Goal: Task Accomplishment & Management: Manage account settings

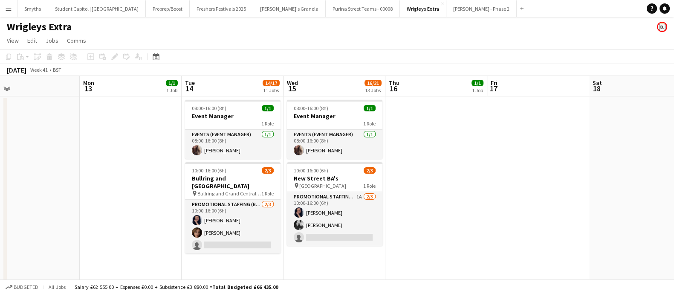
scroll to position [0, 246]
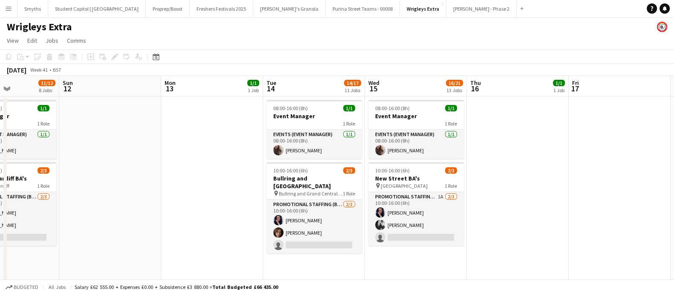
drag, startPoint x: 0, startPoint y: 0, endPoint x: 506, endPoint y: 167, distance: 532.8
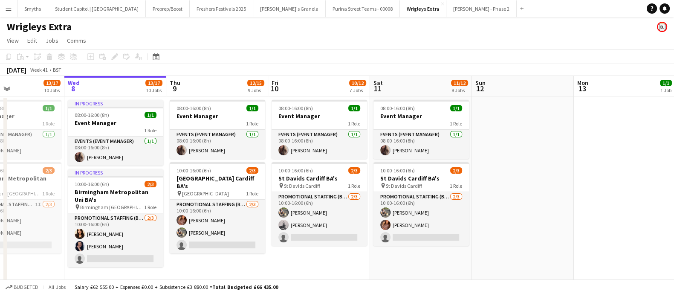
drag, startPoint x: 489, startPoint y: 181, endPoint x: 618, endPoint y: 179, distance: 129.2
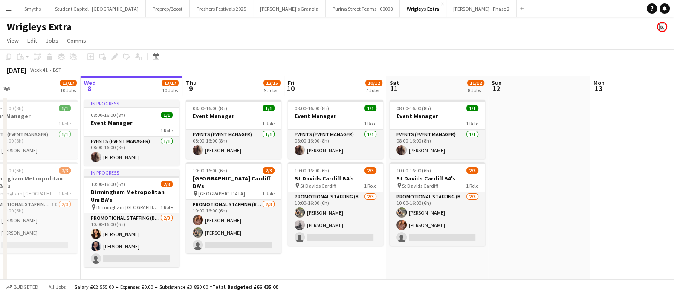
scroll to position [0, 218]
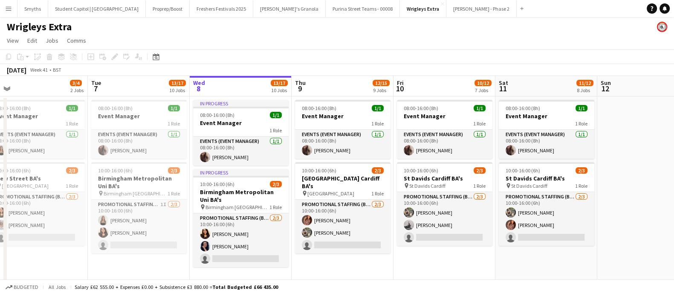
drag, startPoint x: 295, startPoint y: 182, endPoint x: 379, endPoint y: 181, distance: 84.0
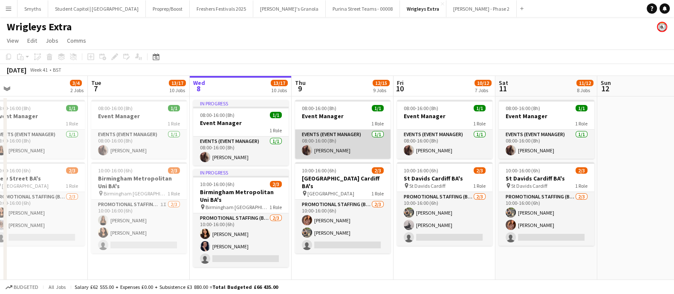
click at [330, 150] on app-card-role "Events (Event Manager) [DATE] 08:00-16:00 (8h) [PERSON_NAME]" at bounding box center [342, 144] width 95 height 29
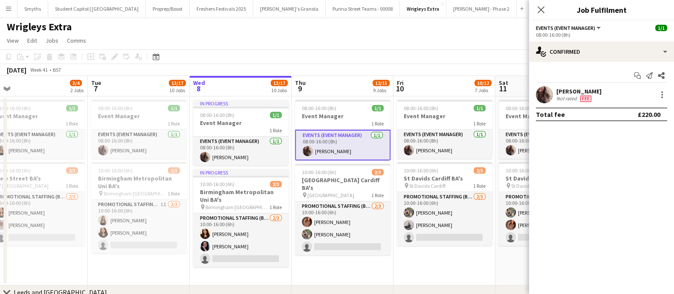
click at [669, 90] on div "[PERSON_NAME] Not rated Fee" at bounding box center [601, 94] width 145 height 17
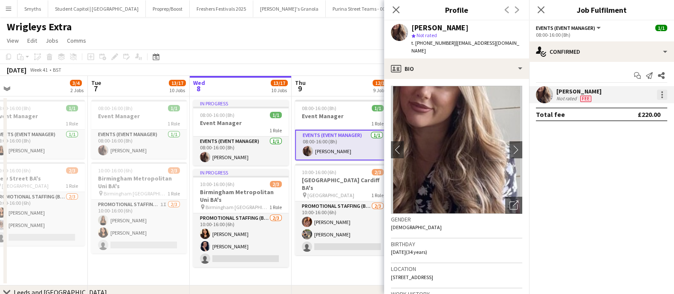
click at [663, 90] on div at bounding box center [662, 95] width 10 height 10
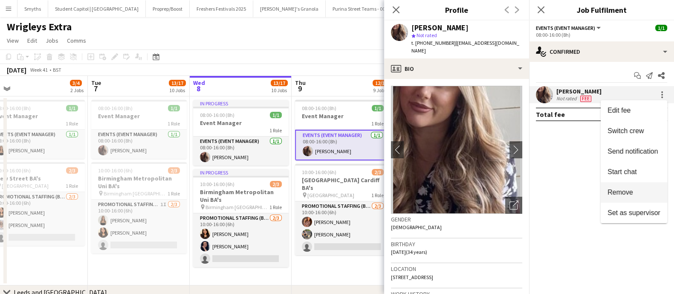
click at [624, 189] on span "Remove" at bounding box center [620, 191] width 26 height 7
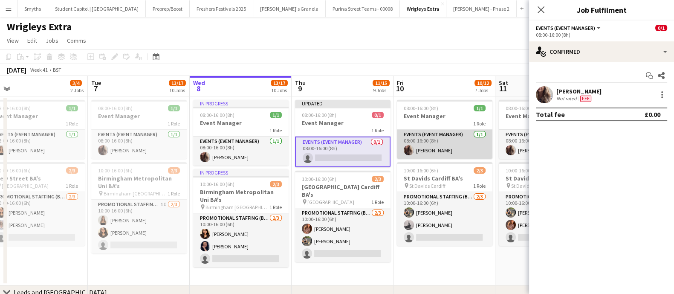
click at [432, 155] on app-card-role "Events (Event Manager) [DATE] 08:00-16:00 (8h) [PERSON_NAME]" at bounding box center [444, 144] width 95 height 29
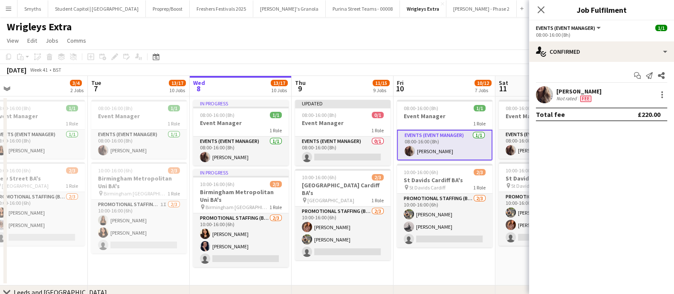
click at [671, 93] on div "[PERSON_NAME] Not rated Fee" at bounding box center [601, 94] width 145 height 17
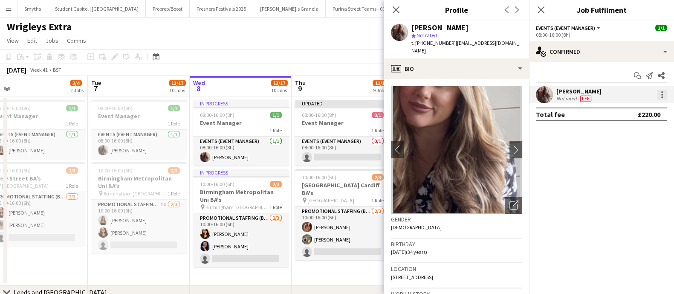
click at [661, 92] on div at bounding box center [662, 92] width 2 height 2
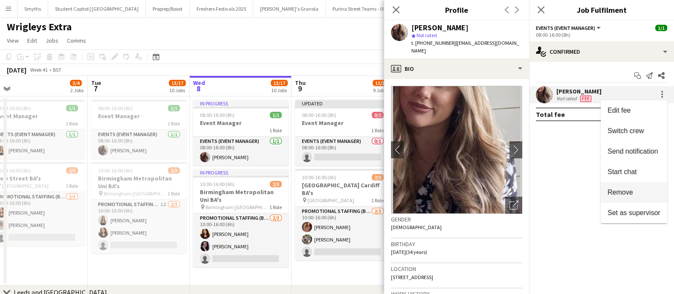
click at [610, 195] on span "Remove" at bounding box center [620, 191] width 26 height 7
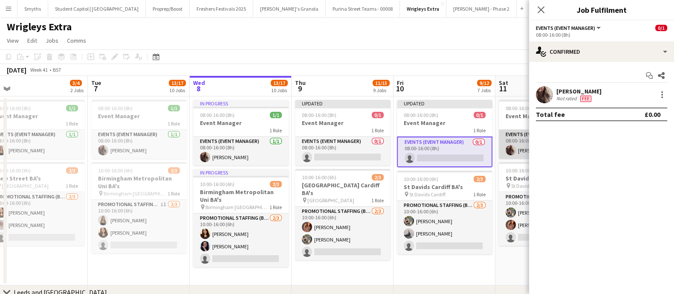
click at [516, 149] on app-card-role "Events (Event Manager) [DATE] 08:00-16:00 (8h) [PERSON_NAME]" at bounding box center [546, 144] width 95 height 29
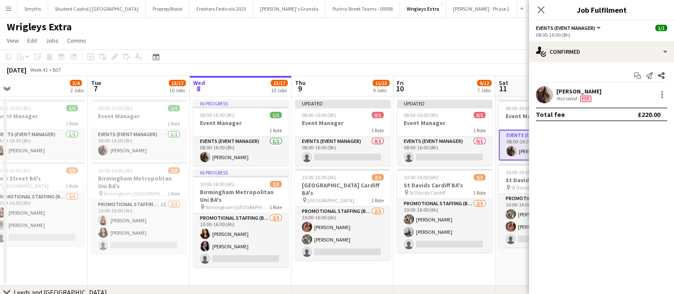
click at [654, 92] on div "[PERSON_NAME] Not rated Fee" at bounding box center [601, 94] width 145 height 17
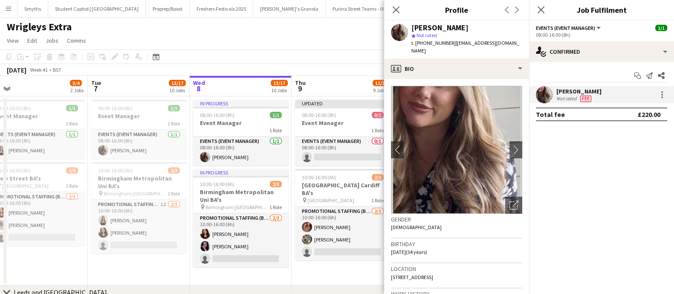
click at [583, 188] on mat-expansion-panel "check Confirmed Start chat Send notification Share [PERSON_NAME] Not rated Fee …" at bounding box center [601, 178] width 145 height 232
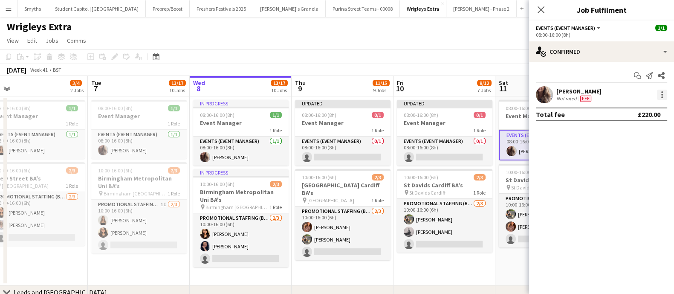
click at [661, 99] on div at bounding box center [662, 95] width 10 height 10
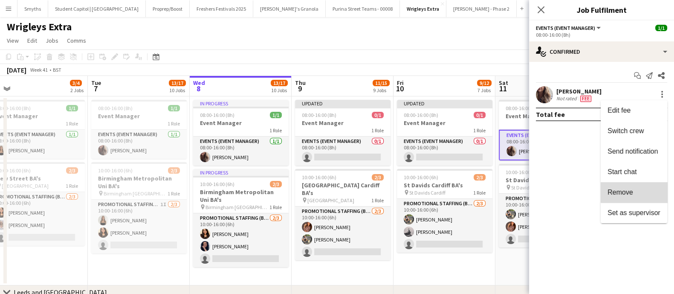
click at [642, 189] on span "Remove" at bounding box center [633, 192] width 53 height 8
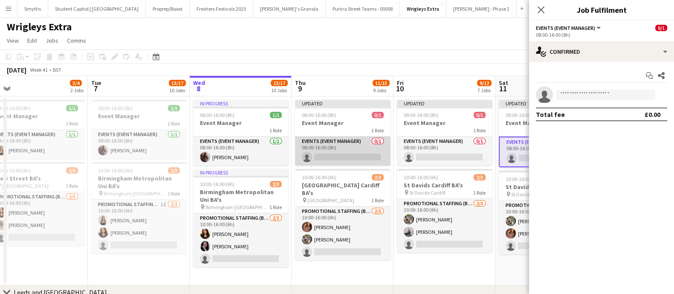
click at [362, 157] on app-card-role "Events (Event Manager) 0/1 08:00-16:00 (8h) single-neutral-actions" at bounding box center [342, 150] width 95 height 29
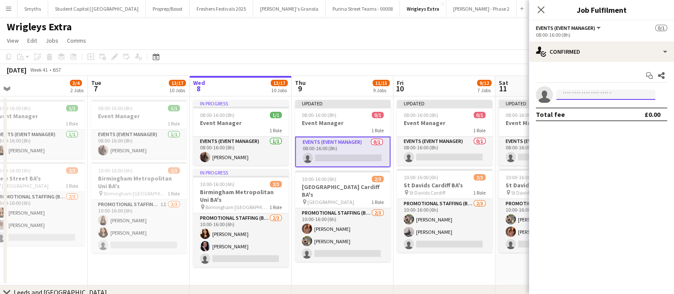
click at [579, 92] on input at bounding box center [605, 95] width 99 height 10
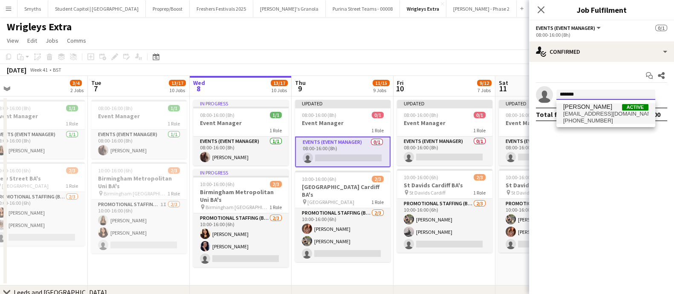
type input "*******"
click at [587, 110] on span "[EMAIL_ADDRESS][DOMAIN_NAME]" at bounding box center [605, 113] width 85 height 7
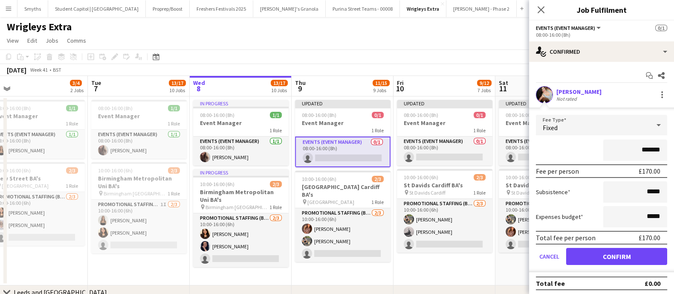
drag, startPoint x: 635, startPoint y: 149, endPoint x: 652, endPoint y: 148, distance: 17.5
click at [652, 148] on input "*******" at bounding box center [635, 149] width 64 height 21
type input "****"
click at [623, 256] on button "Confirm" at bounding box center [616, 256] width 101 height 17
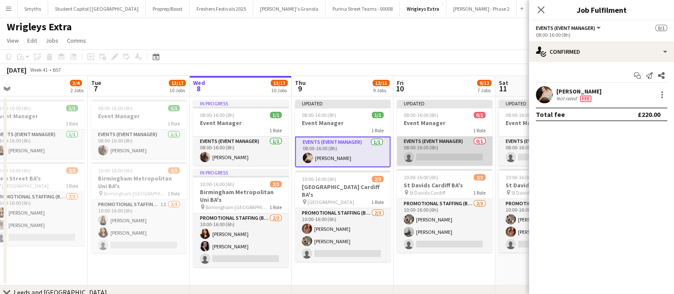
click at [467, 159] on app-card-role "Events (Event Manager) 0/1 08:00-16:00 (8h) single-neutral-actions" at bounding box center [444, 150] width 95 height 29
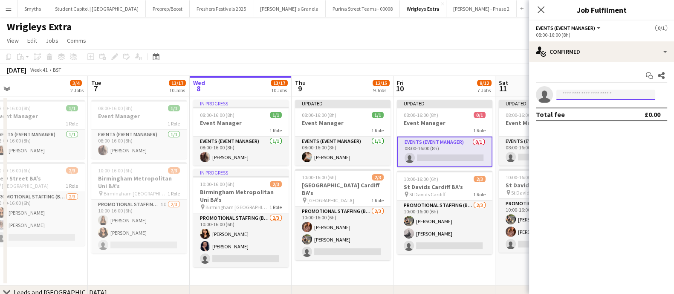
click at [587, 99] on input at bounding box center [605, 95] width 99 height 10
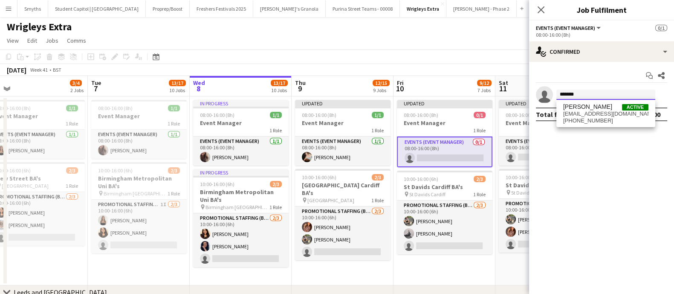
type input "*******"
click at [589, 115] on span "[EMAIL_ADDRESS][DOMAIN_NAME]" at bounding box center [605, 113] width 85 height 7
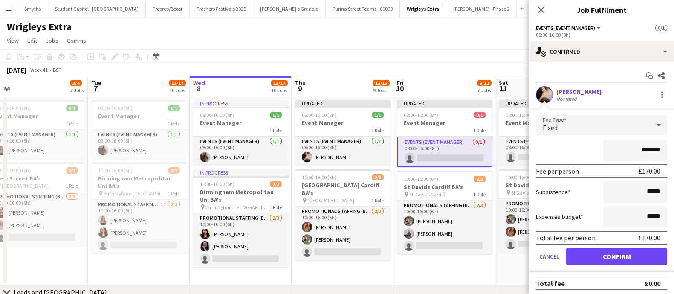
drag, startPoint x: 633, startPoint y: 150, endPoint x: 654, endPoint y: 149, distance: 20.9
click at [654, 149] on input "*******" at bounding box center [635, 149] width 64 height 21
type input "****"
click at [616, 251] on button "Confirm" at bounding box center [616, 256] width 101 height 17
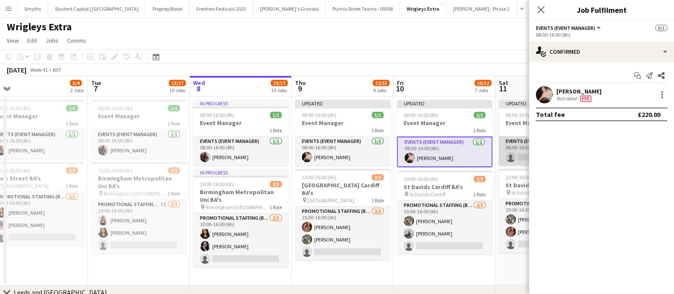
click at [514, 155] on app-card-role "Events (Event Manager) 0/1 08:00-16:00 (8h) single-neutral-actions" at bounding box center [546, 150] width 95 height 29
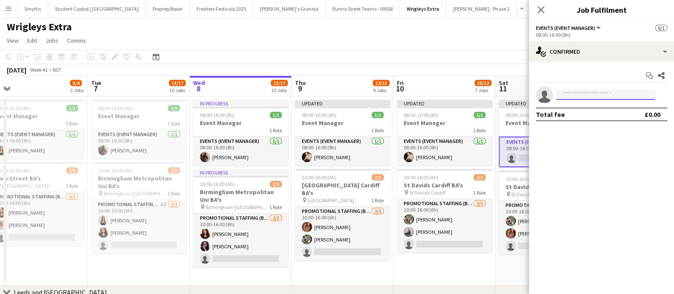
click at [599, 91] on input at bounding box center [605, 95] width 99 height 10
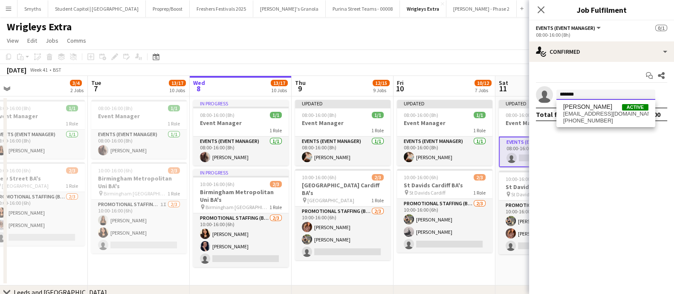
type input "*******"
click at [588, 112] on span "[EMAIL_ADDRESS][DOMAIN_NAME]" at bounding box center [605, 113] width 85 height 7
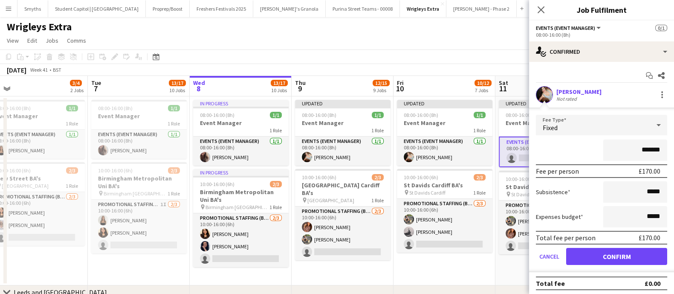
drag, startPoint x: 645, startPoint y: 148, endPoint x: 657, endPoint y: 148, distance: 12.4
click at [657, 148] on input "*******" at bounding box center [635, 149] width 64 height 21
type input "****"
click at [624, 256] on button "Confirm" at bounding box center [616, 256] width 101 height 17
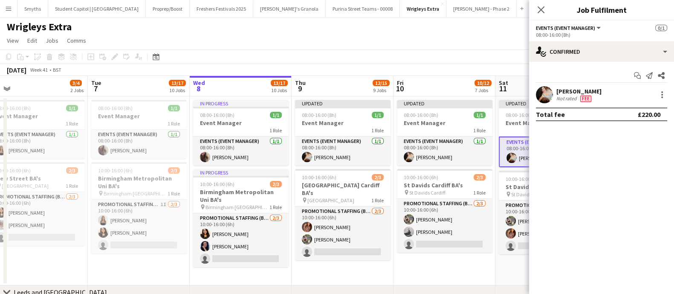
drag, startPoint x: 542, startPoint y: 12, endPoint x: 537, endPoint y: 15, distance: 5.3
click at [542, 12] on icon "Close pop-in" at bounding box center [540, 9] width 7 height 7
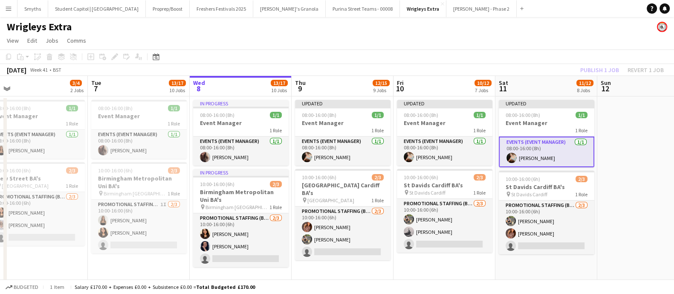
click at [509, 54] on app-toolbar "Copy Paste Paste Ctrl+V Paste with crew Ctrl+Shift+V Paste linked Job [GEOGRAPH…" at bounding box center [337, 56] width 674 height 14
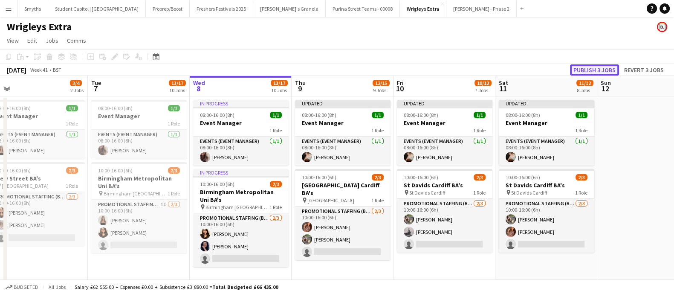
click at [592, 67] on button "Publish 3 jobs" at bounding box center [594, 69] width 49 height 11
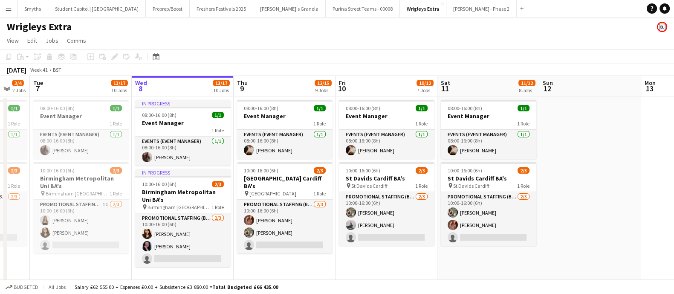
scroll to position [0, 173]
drag, startPoint x: 620, startPoint y: 216, endPoint x: 563, endPoint y: 214, distance: 57.6
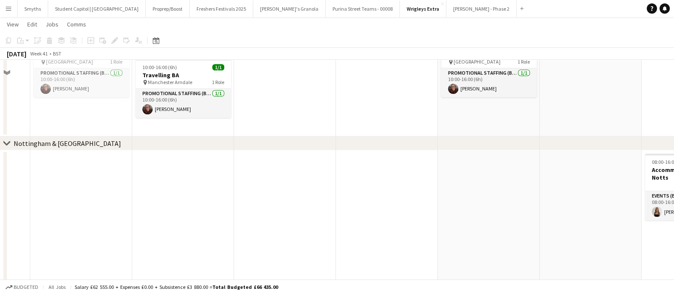
scroll to position [959, 0]
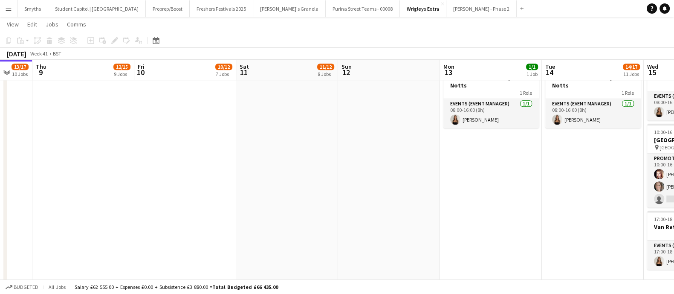
drag, startPoint x: 541, startPoint y: 192, endPoint x: 338, endPoint y: 190, distance: 202.5
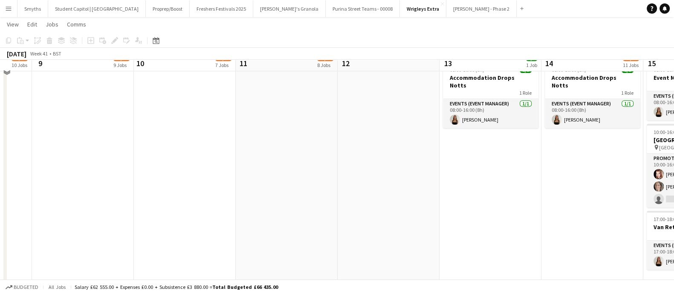
scroll to position [906, 0]
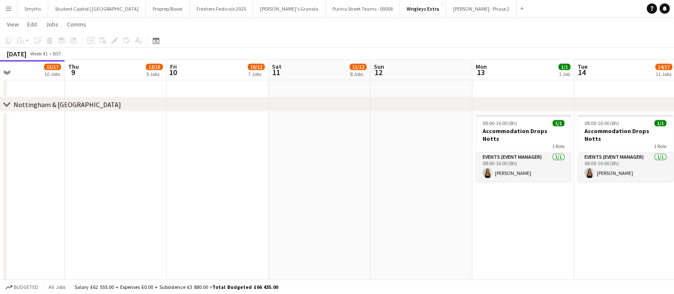
drag, startPoint x: 518, startPoint y: 218, endPoint x: 551, endPoint y: 201, distance: 37.4
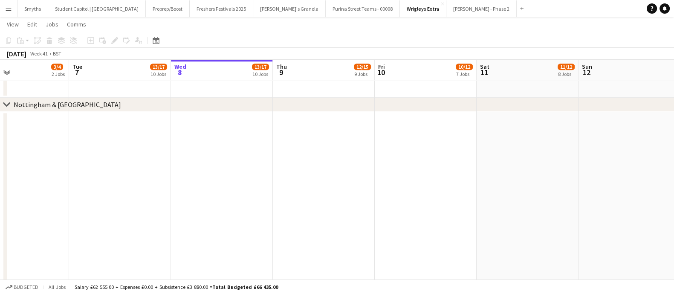
drag, startPoint x: 337, startPoint y: 186, endPoint x: 465, endPoint y: 191, distance: 127.5
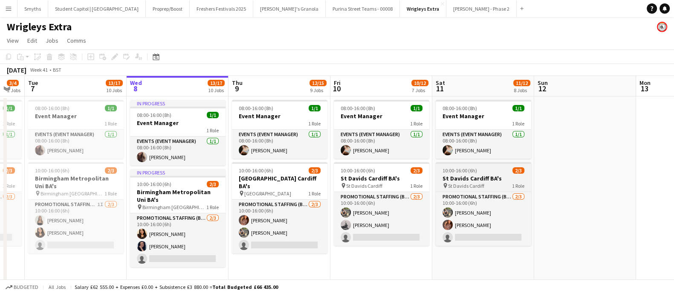
scroll to position [0, 0]
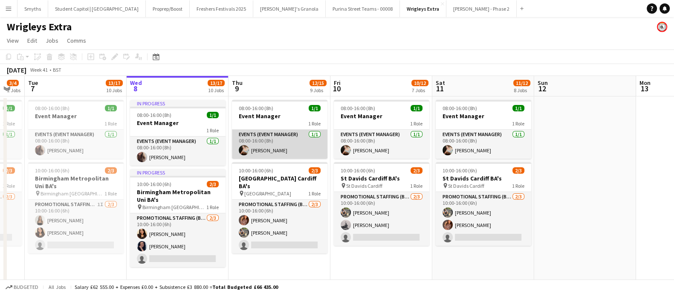
click at [271, 149] on app-card-role "Events (Event Manager) [DATE] 08:00-16:00 (8h) [PERSON_NAME]" at bounding box center [279, 144] width 95 height 29
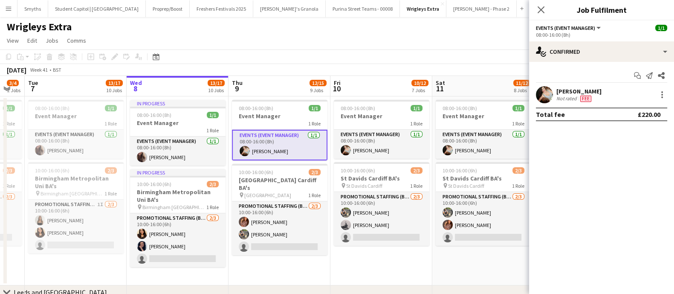
click at [566, 89] on div "[PERSON_NAME]" at bounding box center [578, 91] width 45 height 8
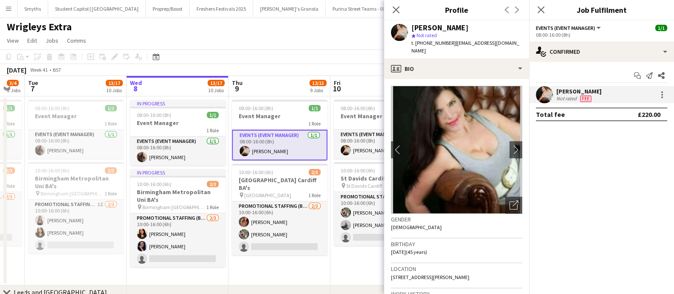
drag, startPoint x: 520, startPoint y: 40, endPoint x: 451, endPoint y: 43, distance: 69.1
click at [451, 43] on div "[PERSON_NAME] star Not rated t. [PHONE_NUMBER] | [EMAIL_ADDRESS][DOMAIN_NAME]" at bounding box center [456, 39] width 145 height 38
copy span "[EMAIL_ADDRESS][DOMAIN_NAME]"
click at [404, 9] on div "Close pop-in" at bounding box center [396, 10] width 24 height 20
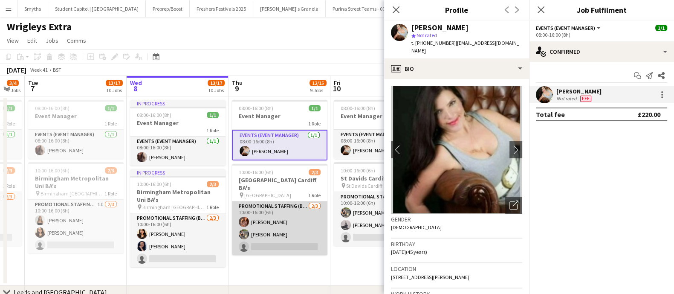
click at [283, 217] on app-card-role "Promotional Staffing (Brand Ambassadors) [DATE] 10:00-16:00 (6h) [PERSON_NAME] …" at bounding box center [279, 228] width 95 height 54
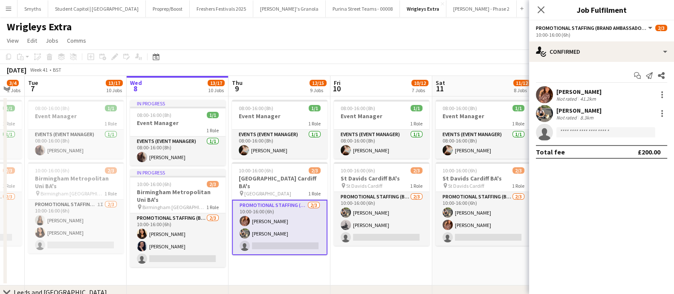
click at [574, 90] on div "[PERSON_NAME]" at bounding box center [578, 92] width 45 height 8
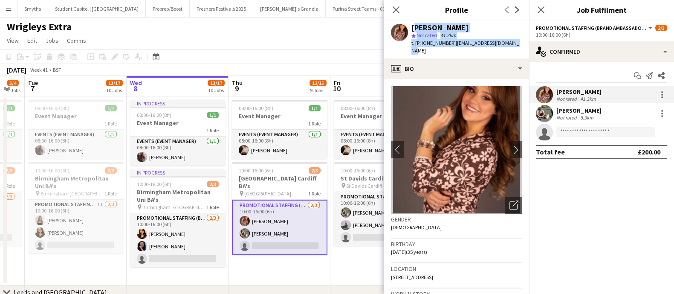
drag, startPoint x: 523, startPoint y: 43, endPoint x: 413, endPoint y: 29, distance: 111.4
click at [413, 29] on app-profile-header "[PERSON_NAME] star Not rated 41.2km t. [PHONE_NUMBER] | [EMAIL_ADDRESS][DOMAIN_…" at bounding box center [456, 39] width 145 height 38
copy div "[PERSON_NAME] star Not rated 41.2km t. [PHONE_NUMBER] | [EMAIL_ADDRESS][DOMAIN_…"
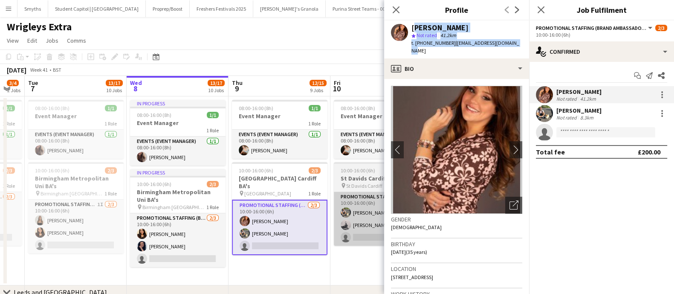
drag, startPoint x: 267, startPoint y: 223, endPoint x: 334, endPoint y: 194, distance: 72.9
click at [267, 223] on app-card-role "Promotional Staffing (Brand Ambassadors) [DATE] 10:00-16:00 (6h) [PERSON_NAME] …" at bounding box center [279, 226] width 95 height 55
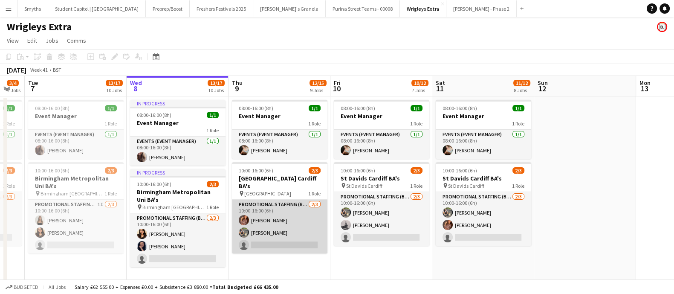
click at [269, 223] on app-card-role "Promotional Staffing (Brand Ambassadors) [DATE] 10:00-16:00 (6h) [PERSON_NAME] …" at bounding box center [279, 226] width 95 height 54
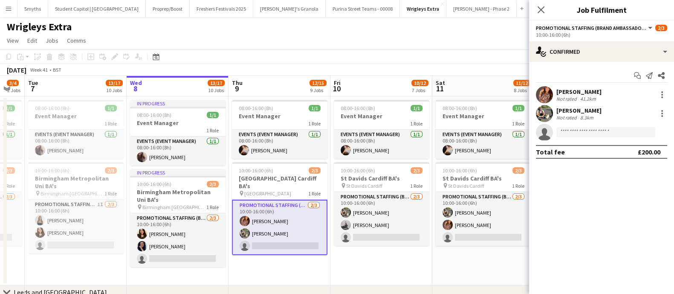
click at [560, 102] on div "[PERSON_NAME] Not rated 41.2km" at bounding box center [601, 94] width 145 height 17
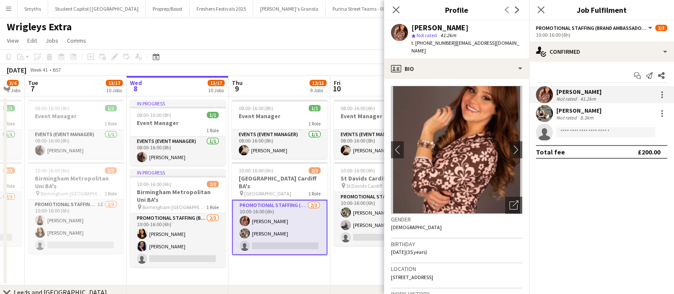
click at [563, 107] on div "[PERSON_NAME]" at bounding box center [578, 111] width 45 height 8
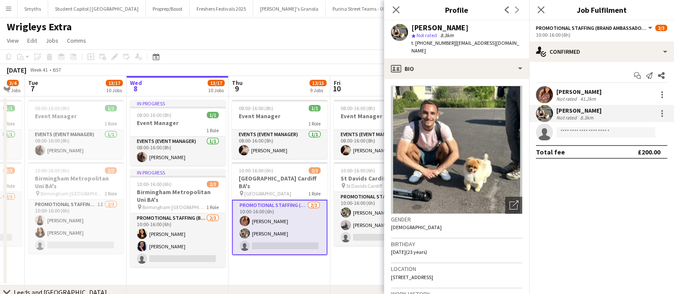
drag, startPoint x: 450, startPoint y: 44, endPoint x: 411, endPoint y: 28, distance: 41.6
click at [411, 28] on div "[PERSON_NAME] star Not rated 8.3km t. [PHONE_NUMBER] | [EMAIL_ADDRESS][DOMAIN_N…" at bounding box center [466, 39] width 111 height 31
copy div "[PERSON_NAME] star Not rated 8.3km t. [PHONE_NUMBER]"
click at [398, 10] on icon "Close pop-in" at bounding box center [396, 10] width 8 height 8
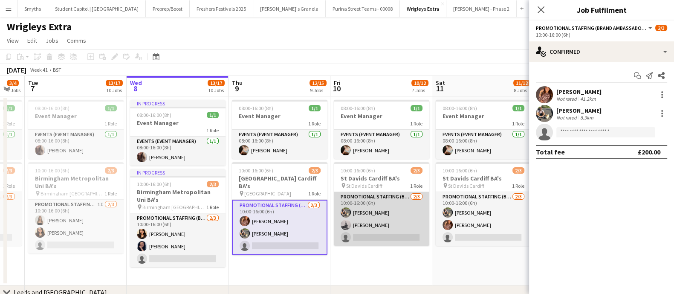
drag, startPoint x: 367, startPoint y: 222, endPoint x: 401, endPoint y: 194, distance: 45.1
click at [367, 222] on app-card-role "Promotional Staffing (Brand Ambassadors) [DATE] 10:00-16:00 (6h) [PERSON_NAME] …" at bounding box center [381, 219] width 95 height 54
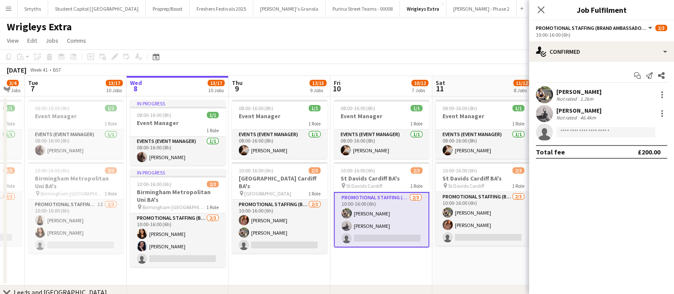
click at [571, 107] on div "[PERSON_NAME]" at bounding box center [578, 111] width 45 height 8
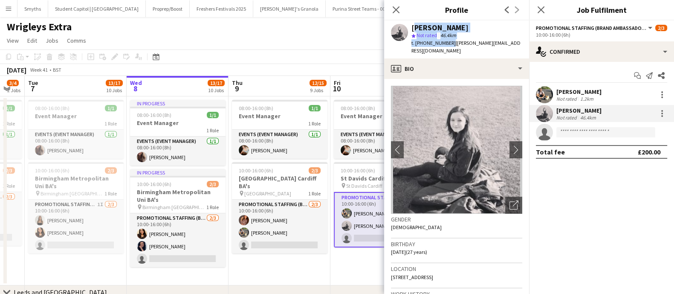
drag, startPoint x: 449, startPoint y: 43, endPoint x: 410, endPoint y: 28, distance: 41.5
click at [410, 28] on div "[PERSON_NAME] star Not rated 46.4km t. [PHONE_NUMBER] | [PERSON_NAME][EMAIL_ADD…" at bounding box center [456, 39] width 145 height 38
copy div "[PERSON_NAME] star Not rated 46.4km t. [PHONE_NUMBER]"
click at [290, 264] on app-date-cell "08:00-16:00 (8h) 1/1 Event Manager 1 Role Events (Event Manager) [DATE] 08:00-1…" at bounding box center [279, 190] width 102 height 189
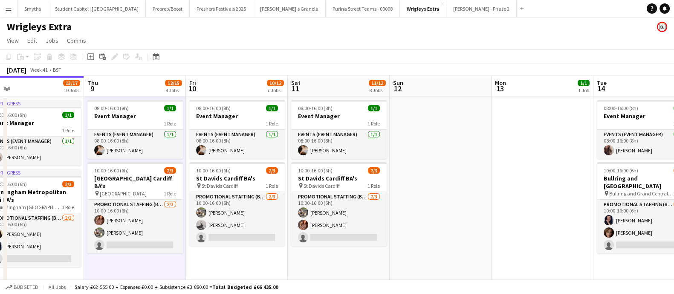
scroll to position [0, 316]
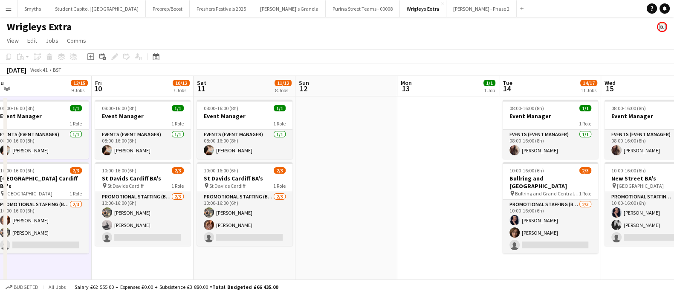
drag, startPoint x: 462, startPoint y: 262, endPoint x: 225, endPoint y: 261, distance: 237.0
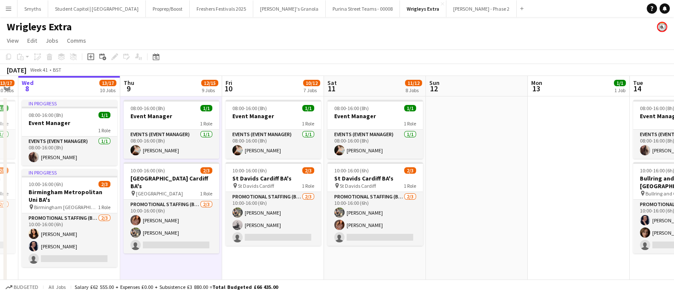
drag, startPoint x: 480, startPoint y: 208, endPoint x: 560, endPoint y: 200, distance: 79.6
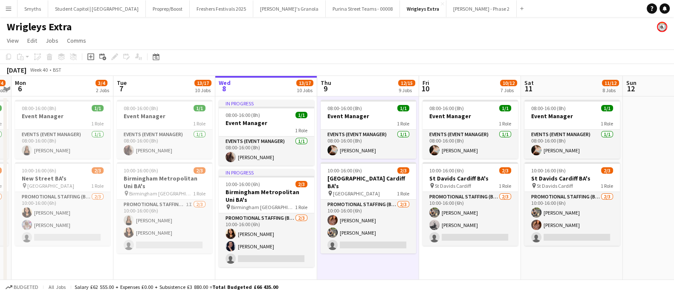
scroll to position [0, 183]
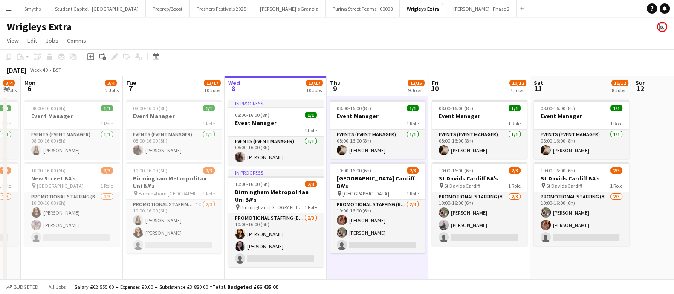
drag, startPoint x: 185, startPoint y: 196, endPoint x: 376, endPoint y: 183, distance: 191.0
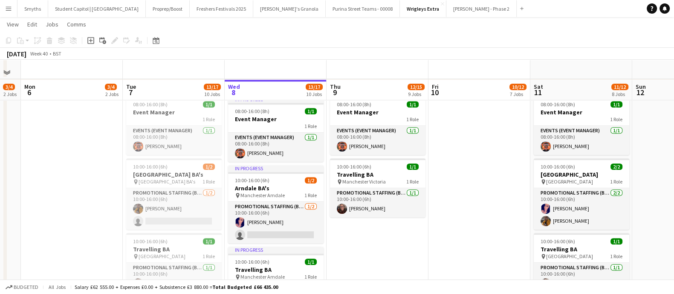
scroll to position [692, 0]
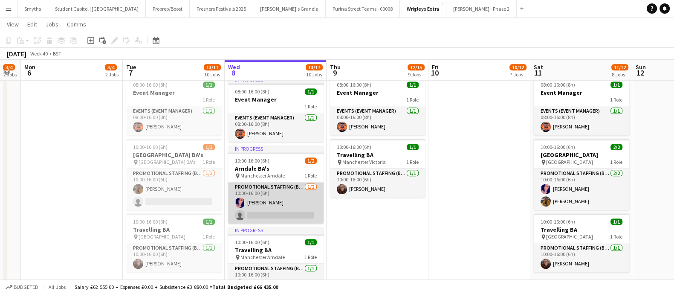
click at [255, 197] on app-card-role "Promotional Staffing (Brand Ambassadors) [DATE] 10:00-16:00 (6h) [PERSON_NAME] …" at bounding box center [275, 202] width 95 height 41
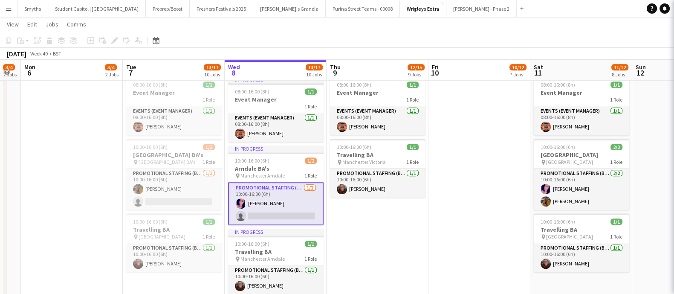
click at [255, 197] on app-card-role "Promotional Staffing (Brand Ambassadors) [DATE] 10:00-16:00 (6h) [PERSON_NAME] …" at bounding box center [275, 203] width 95 height 43
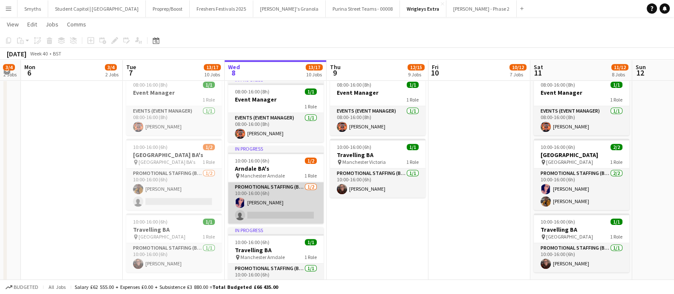
click at [258, 202] on app-card-role "Promotional Staffing (Brand Ambassadors) [DATE] 10:00-16:00 (6h) [PERSON_NAME] …" at bounding box center [275, 202] width 95 height 41
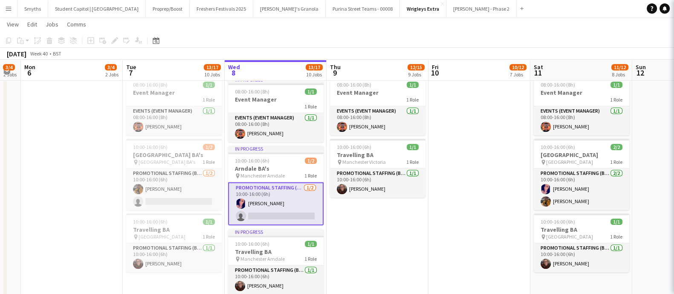
scroll to position [0, 182]
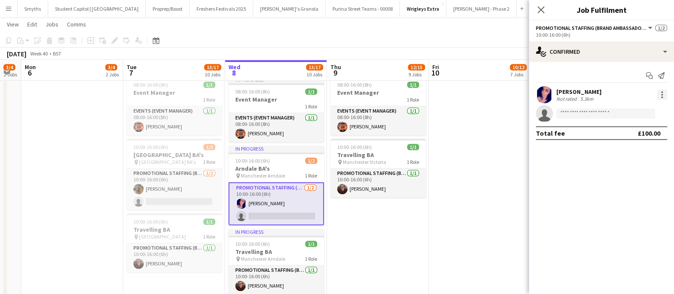
click at [663, 92] on div at bounding box center [662, 95] width 10 height 10
click at [468, 189] on div at bounding box center [337, 147] width 674 height 294
click at [540, 6] on icon "Close pop-in" at bounding box center [541, 10] width 8 height 8
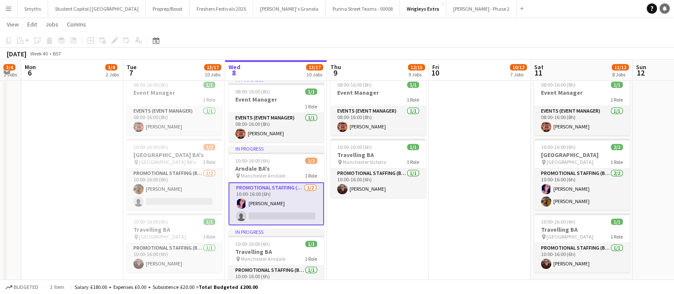
click at [666, 10] on icon "Notifications" at bounding box center [664, 8] width 5 height 5
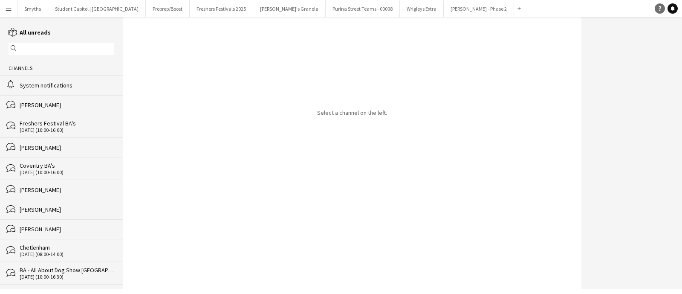
click at [661, 11] on link "Help" at bounding box center [660, 8] width 10 height 10
click at [7, 9] on app-icon "Menu" at bounding box center [8, 8] width 7 height 7
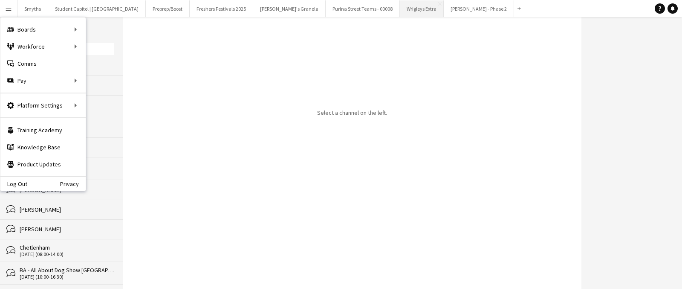
click at [400, 9] on button "Wrigleys Extra Close" at bounding box center [422, 8] width 44 height 17
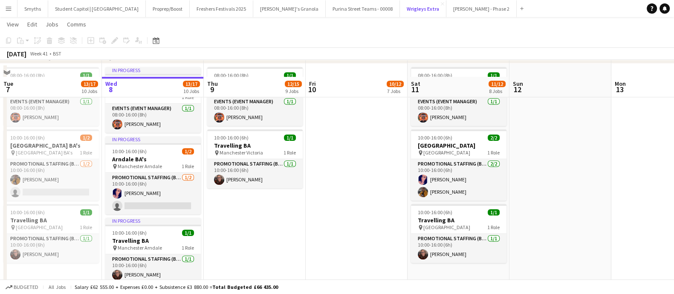
scroll to position [692, 0]
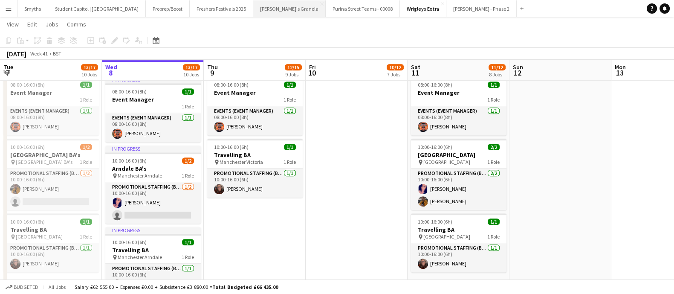
click at [253, 7] on button "[PERSON_NAME]'s Granola Close" at bounding box center [289, 8] width 72 height 17
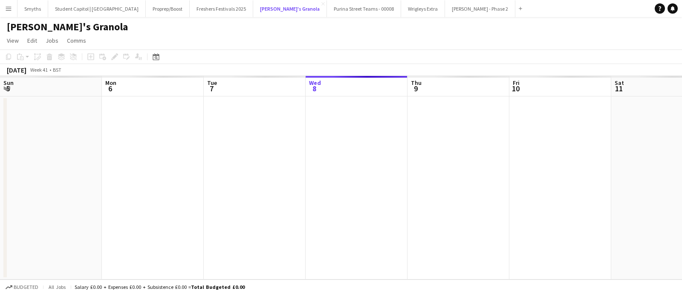
scroll to position [0, 204]
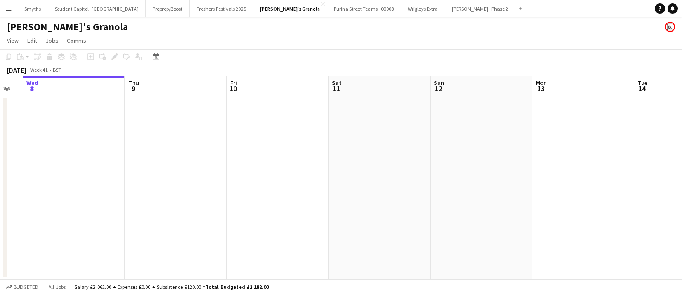
drag, startPoint x: 433, startPoint y: 173, endPoint x: 243, endPoint y: 188, distance: 190.3
click at [147, 190] on app-calendar-viewport "Sun 5 Mon 6 Tue 7 Wed 8 Thu 9 Fri 10 Sat 11 Sun 12 Mon 13 Tue 14 Wed 15 Thu 16" at bounding box center [341, 177] width 682 height 203
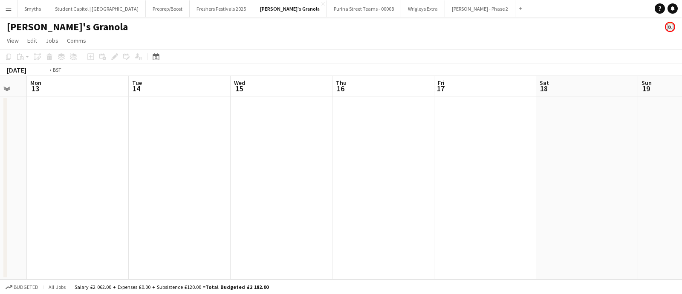
drag, startPoint x: 488, startPoint y: 190, endPoint x: 469, endPoint y: 185, distance: 20.3
click at [193, 191] on app-calendar-viewport "Fri 10 Sat 11 Sun 12 Mon 13 Tue 14 Wed 15 Thu 16 Fri 17 Sat 18 Sun 19 Mon 20 Tu…" at bounding box center [341, 177] width 682 height 203
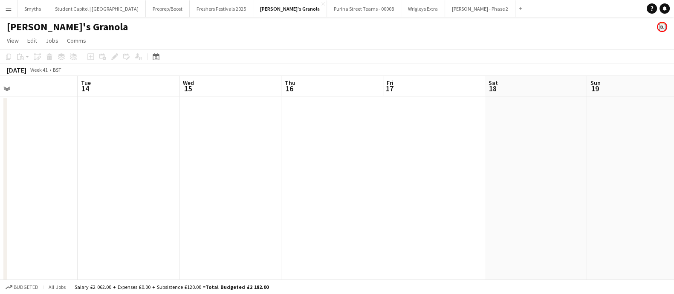
drag, startPoint x: 383, startPoint y: 185, endPoint x: 481, endPoint y: 189, distance: 97.7
click at [187, 191] on app-calendar-viewport "Fri 10 Sat 11 Sun 12 Mon 13 Tue 14 Wed 15 Thu 16 Fri 17 Sat 18 Sun 19 Mon 20 1/…" at bounding box center [337, 184] width 674 height 216
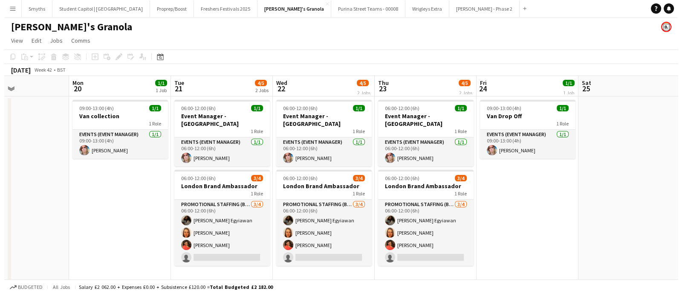
scroll to position [0, 343]
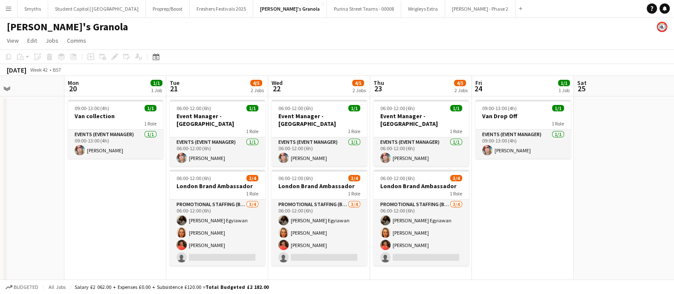
drag, startPoint x: 462, startPoint y: 190, endPoint x: 227, endPoint y: 198, distance: 235.8
click at [227, 198] on app-calendar-viewport "Thu 16 Fri 17 Sat 18 Sun 19 Mon 20 1/1 1 Job Tue 21 4/5 2 Jobs Wed 22 4/5 2 Job…" at bounding box center [337, 184] width 674 height 216
click at [401, 10] on button "Wrigleys Extra Close" at bounding box center [423, 8] width 44 height 17
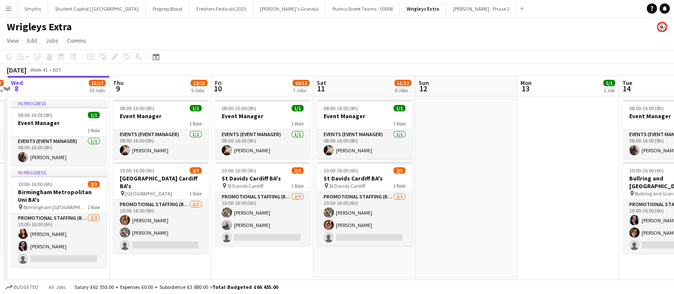
scroll to position [0, 298]
drag, startPoint x: 554, startPoint y: 175, endPoint x: 459, endPoint y: 182, distance: 94.9
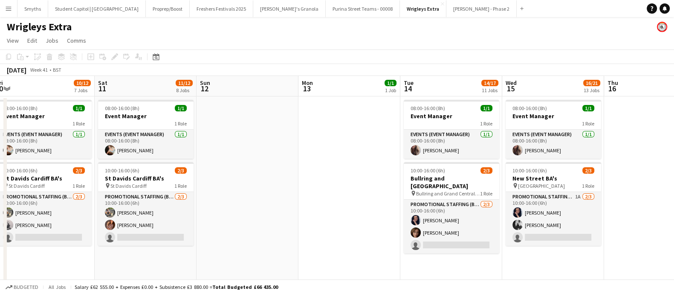
scroll to position [0, 317]
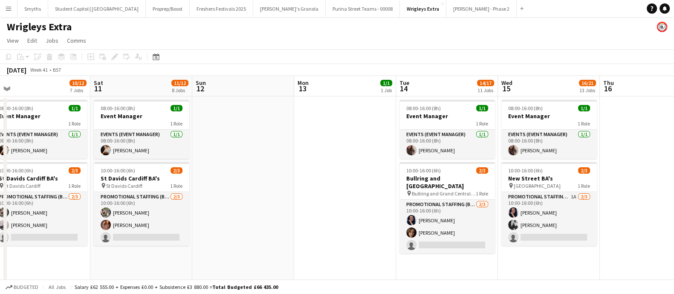
drag, startPoint x: 505, startPoint y: 174, endPoint x: 302, endPoint y: 195, distance: 204.8
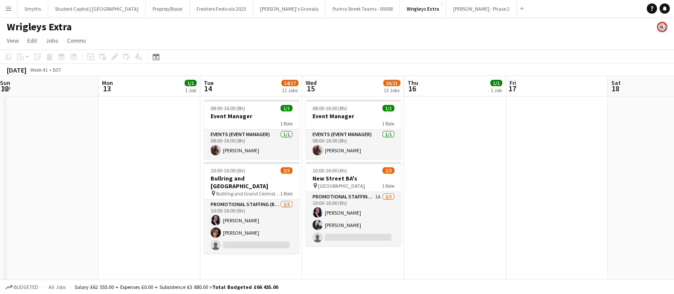
scroll to position [0, 311]
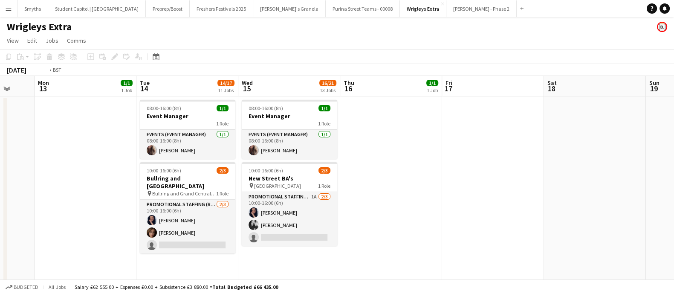
drag, startPoint x: 516, startPoint y: 169, endPoint x: 280, endPoint y: 193, distance: 236.9
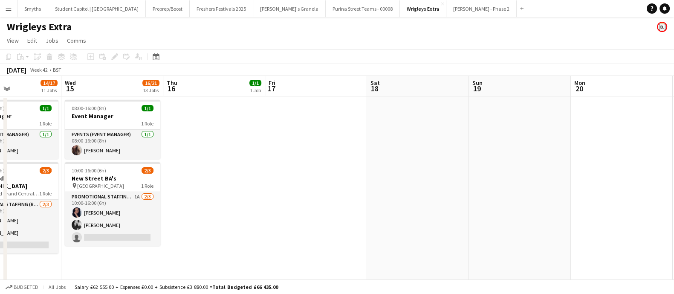
drag, startPoint x: 563, startPoint y: 197, endPoint x: 252, endPoint y: 197, distance: 310.7
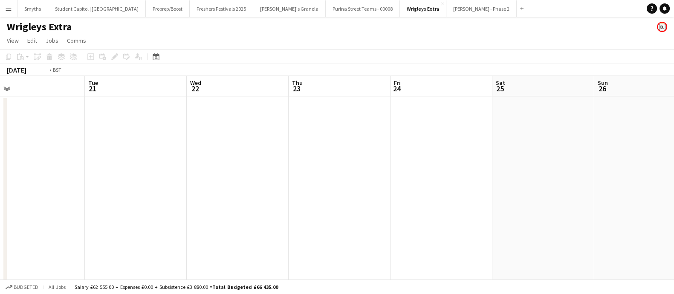
drag, startPoint x: 349, startPoint y: 205, endPoint x: 162, endPoint y: 195, distance: 187.4
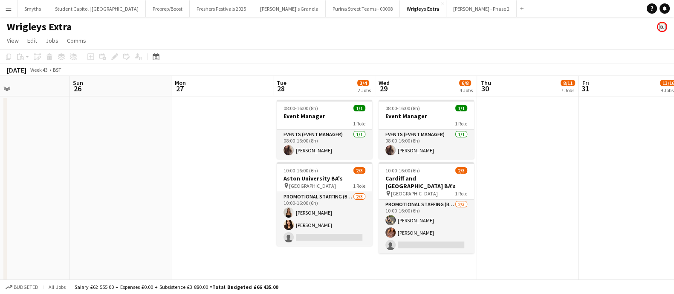
drag, startPoint x: 231, startPoint y: 204, endPoint x: 219, endPoint y: 205, distance: 12.0
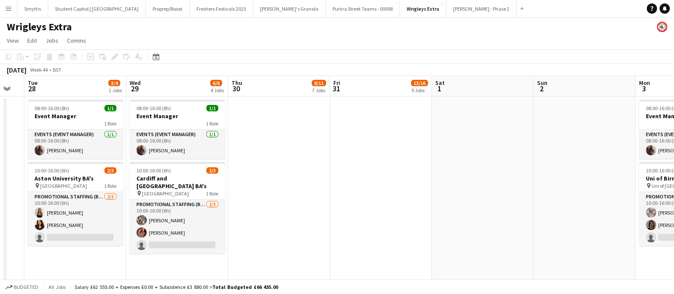
scroll to position [0, 275]
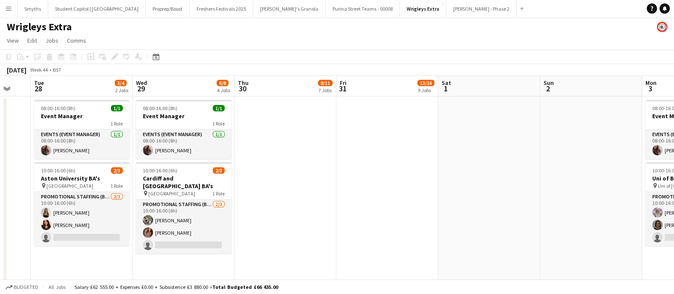
drag, startPoint x: 599, startPoint y: 153, endPoint x: 359, endPoint y: 160, distance: 240.0
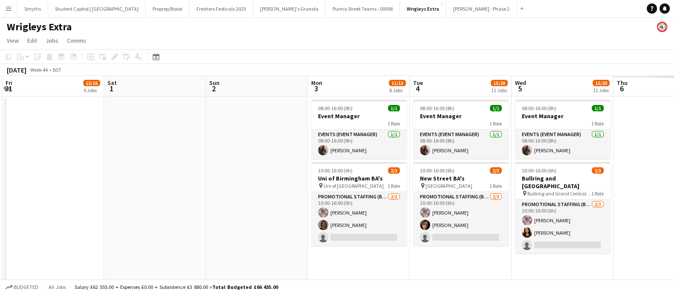
scroll to position [0, 313]
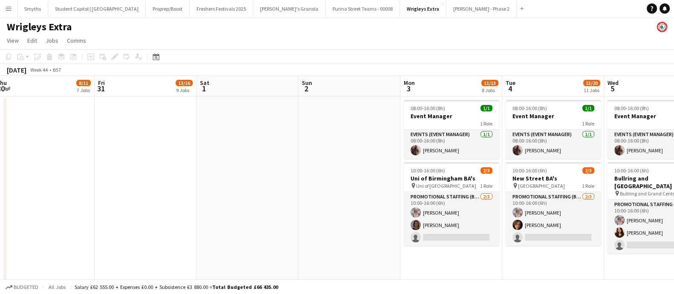
drag, startPoint x: 462, startPoint y: 176, endPoint x: 243, endPoint y: 186, distance: 219.7
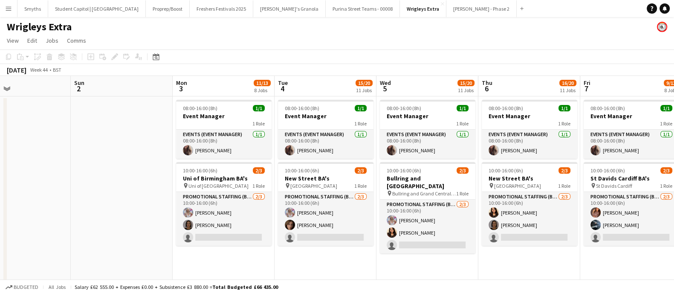
scroll to position [0, 338]
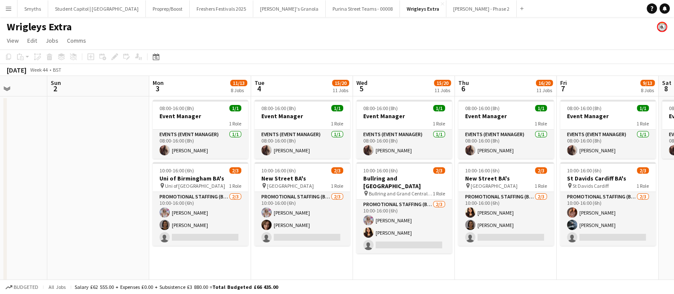
drag, startPoint x: 351, startPoint y: 165, endPoint x: 99, endPoint y: 175, distance: 252.5
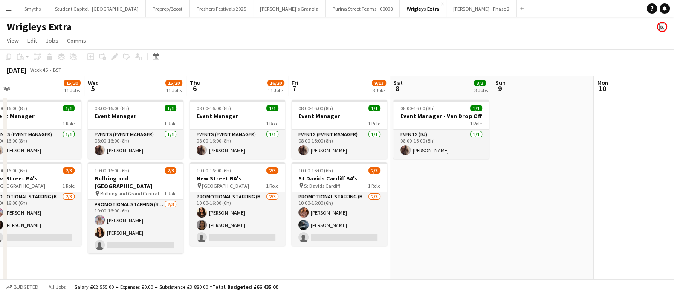
scroll to position [0, 344]
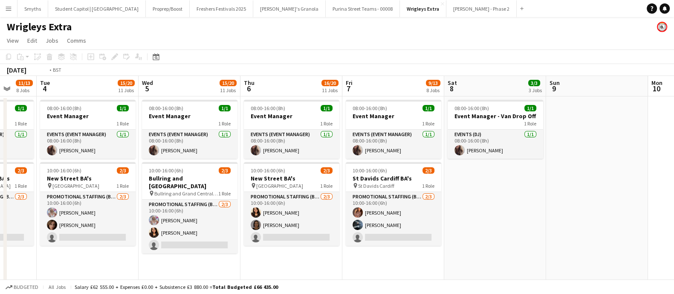
drag, startPoint x: 320, startPoint y: 182, endPoint x: 517, endPoint y: 177, distance: 197.4
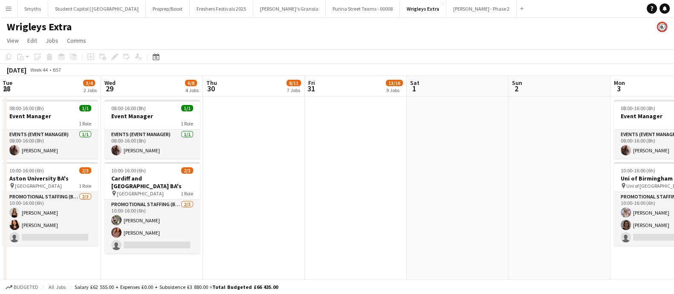
drag, startPoint x: 139, startPoint y: 172, endPoint x: 388, endPoint y: 171, distance: 249.3
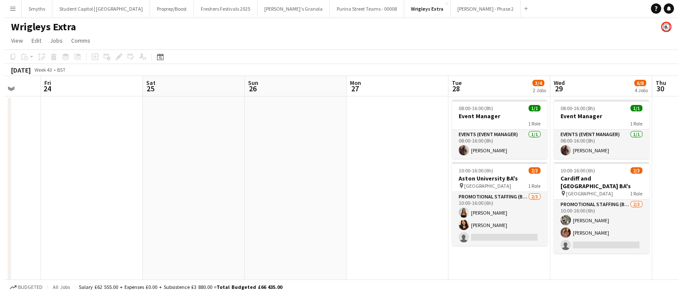
scroll to position [0, 249]
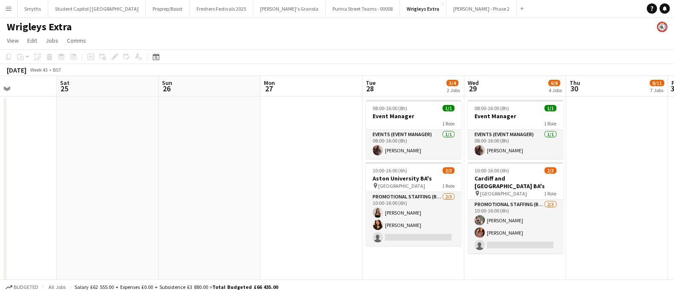
drag, startPoint x: 194, startPoint y: 167, endPoint x: 552, endPoint y: 165, distance: 358.0
click at [82, 8] on button "Student Capitol | [GEOGRAPHIC_DATA] Close" at bounding box center [97, 8] width 98 height 17
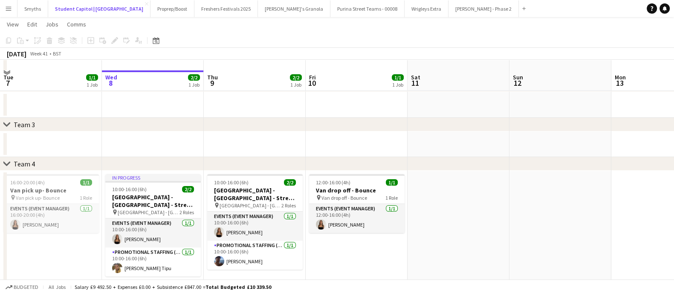
scroll to position [53, 0]
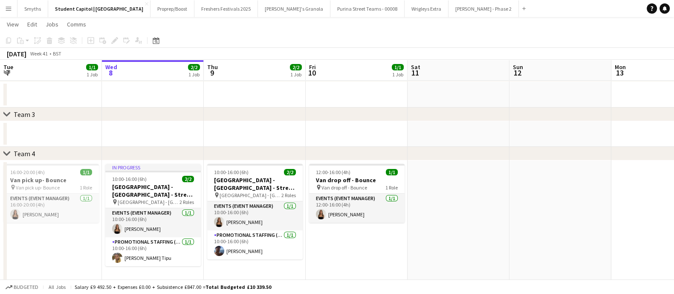
click at [14, 5] on button "Menu" at bounding box center [8, 8] width 17 height 17
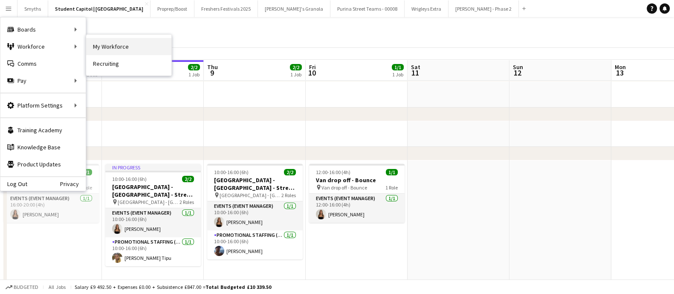
click at [111, 46] on link "My Workforce" at bounding box center [128, 46] width 85 height 17
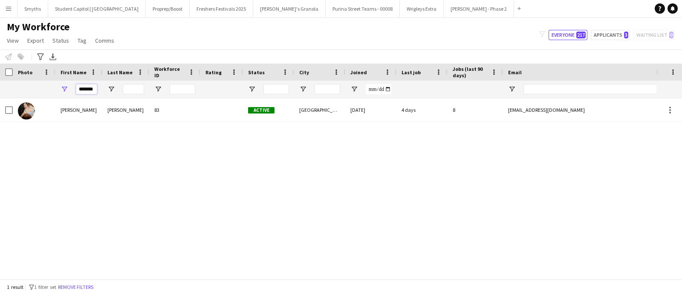
click at [90, 92] on input "*******" at bounding box center [86, 89] width 21 height 10
click at [89, 90] on input "First Name Filter Input" at bounding box center [86, 89] width 21 height 10
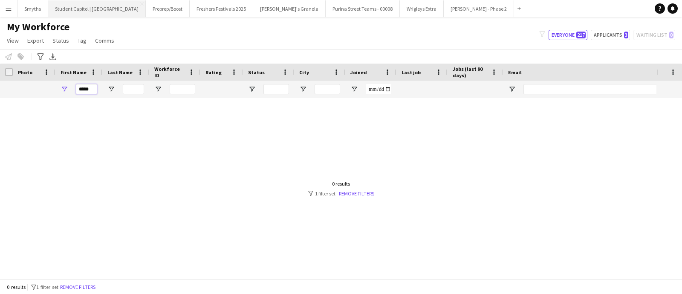
type input "*****"
click at [400, 10] on button "Wrigleys Extra Close" at bounding box center [422, 8] width 44 height 17
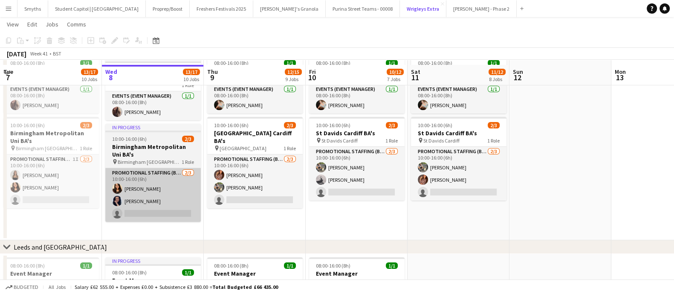
scroll to position [53, 0]
